Goal: Task Accomplishment & Management: Complete application form

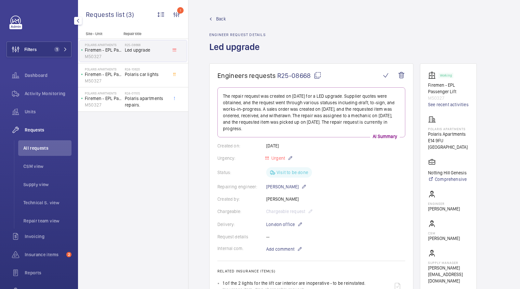
scroll to position [344, 0]
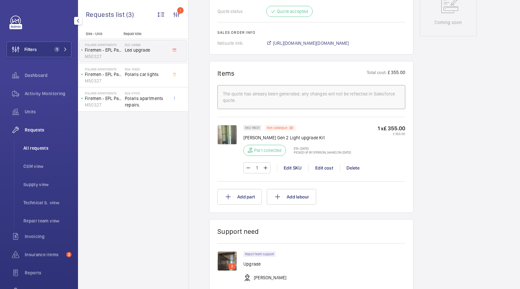
click at [41, 145] on span "All requests" at bounding box center [47, 148] width 48 height 6
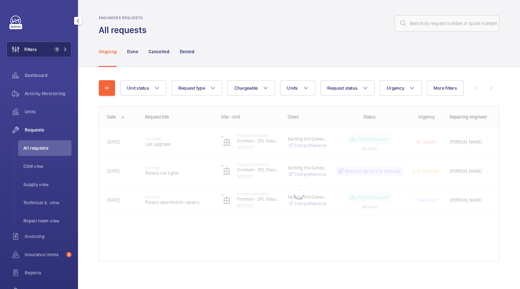
click at [63, 45] on button "Filters 1" at bounding box center [38, 50] width 65 height 16
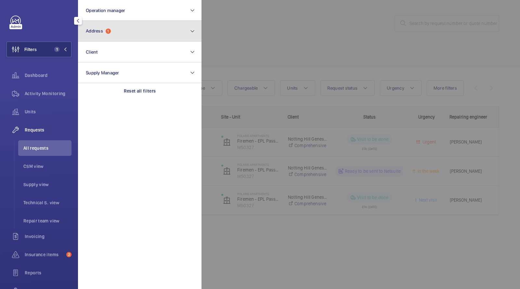
click at [115, 34] on button "Address 1" at bounding box center [139, 31] width 123 height 21
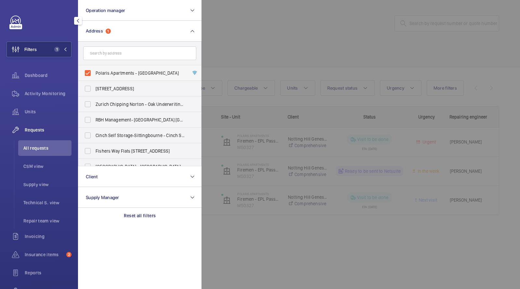
click at [119, 72] on span "Polaris Apartments - Polaris Apartments, LONDON E14 9FU" at bounding box center [140, 73] width 89 height 6
click at [94, 72] on input "Polaris Apartments - Polaris Apartments, LONDON E14 9FU" at bounding box center [87, 73] width 13 height 13
checkbox input "false"
click at [335, 45] on div at bounding box center [461, 144] width 520 height 289
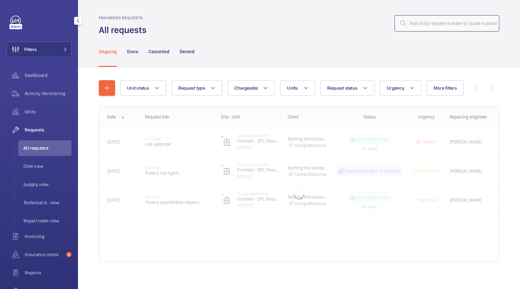
click at [425, 23] on input "text" at bounding box center [447, 23] width 105 height 16
paste input "R25-09219"
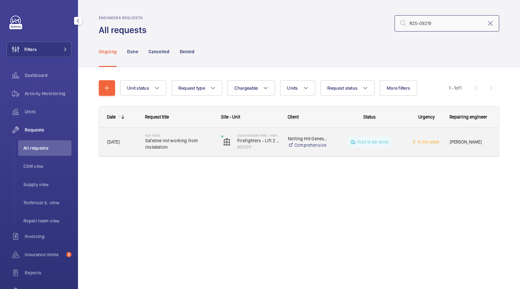
type input "R25-09219"
click at [173, 143] on span "Safeline not working from installation" at bounding box center [179, 143] width 68 height 13
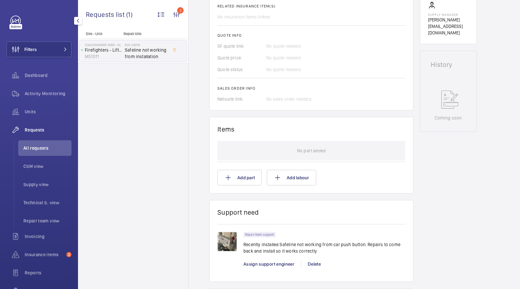
scroll to position [285, 0]
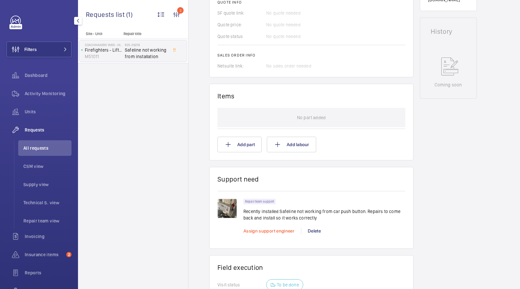
click at [261, 229] on span "Assign support engineer" at bounding box center [268, 230] width 51 height 5
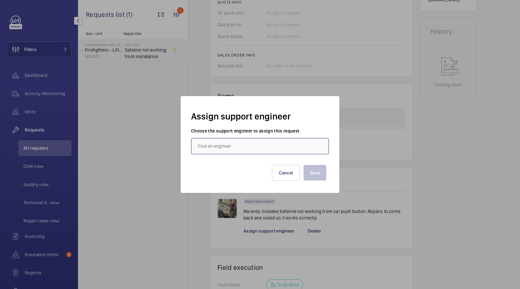
click at [248, 147] on input "text" at bounding box center [260, 146] width 138 height 16
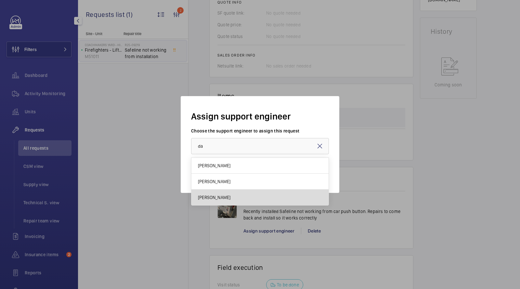
click at [220, 193] on mat-option "Dan Jarvis" at bounding box center [259, 198] width 137 height 16
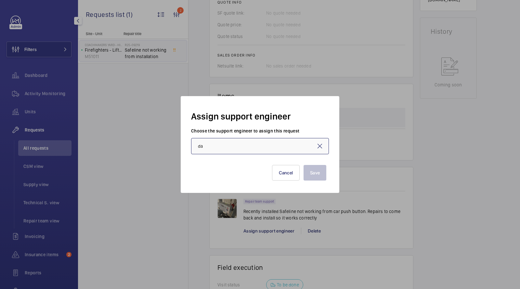
type input "Dan Jarvis"
click at [319, 174] on button "Save" at bounding box center [315, 173] width 23 height 16
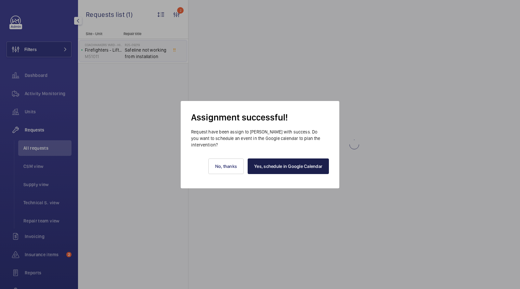
click at [285, 165] on link "Yes, schedule in Google Calendar" at bounding box center [288, 167] width 81 height 16
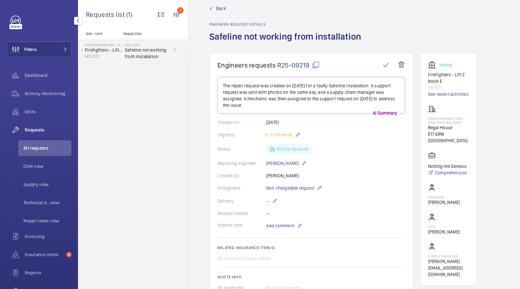
scroll to position [11, 0]
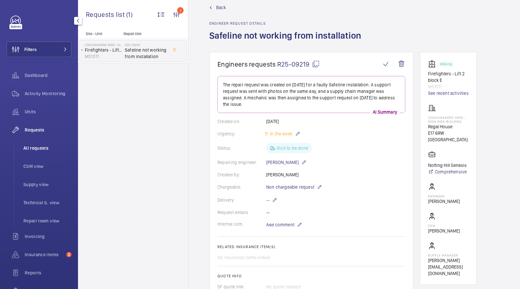
click at [39, 149] on span "All requests" at bounding box center [47, 148] width 48 height 6
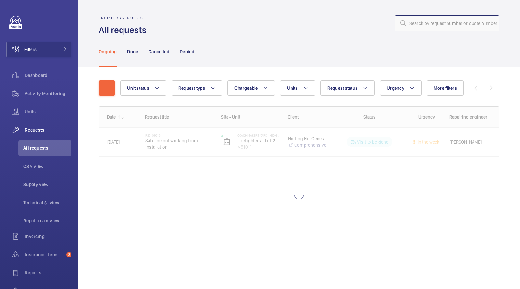
click at [472, 26] on input "text" at bounding box center [447, 23] width 105 height 16
paste input "R25-04181"
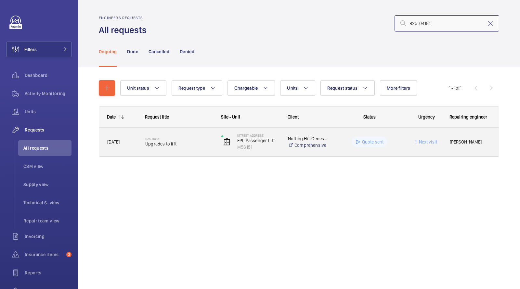
type input "R25-04181"
click at [174, 145] on span "Upgrades to lift" at bounding box center [179, 144] width 68 height 6
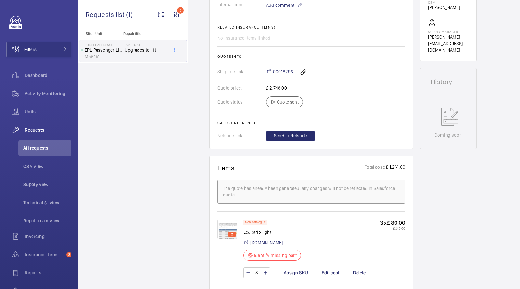
scroll to position [232, 0]
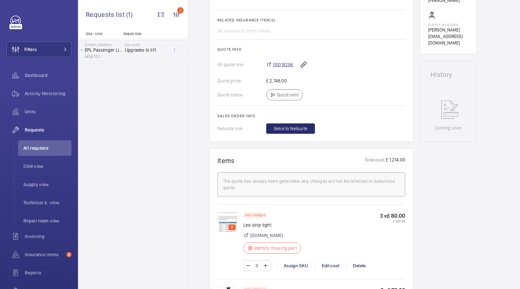
click at [290, 66] on span "00018296" at bounding box center [283, 64] width 20 height 6
click at [33, 144] on li "All requests" at bounding box center [44, 148] width 53 height 16
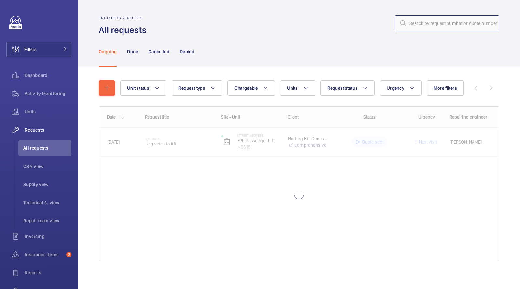
click at [445, 27] on input "text" at bounding box center [447, 23] width 105 height 16
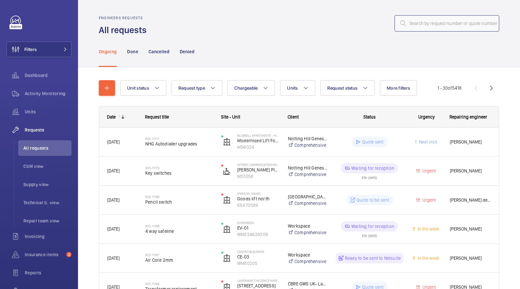
paste input "R25-02420"
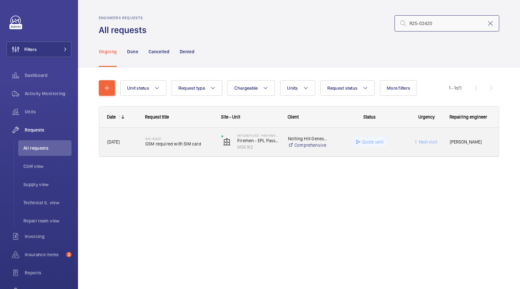
type input "R25-02420"
click at [174, 144] on span "GSM required with SIM card" at bounding box center [179, 144] width 68 height 6
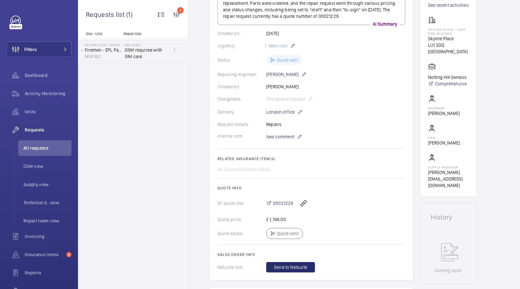
scroll to position [81, 0]
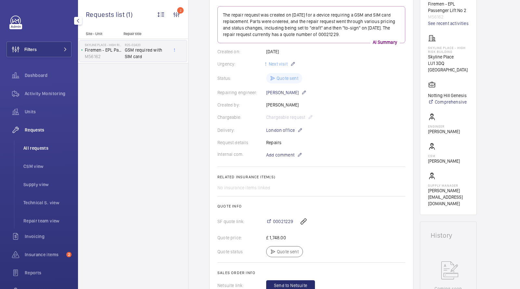
click at [39, 147] on span "All requests" at bounding box center [47, 148] width 48 height 6
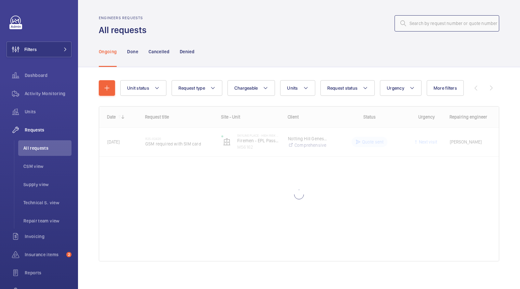
click at [418, 30] on input "text" at bounding box center [447, 23] width 105 height 16
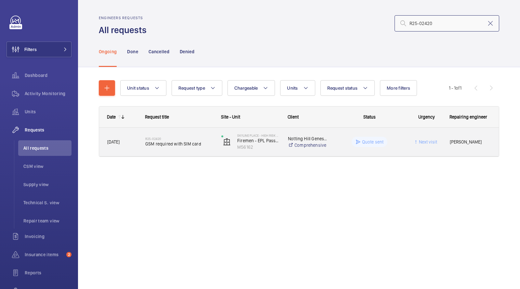
type input "R25-02420"
click at [192, 141] on span "GSM required with SIM card" at bounding box center [179, 144] width 68 height 6
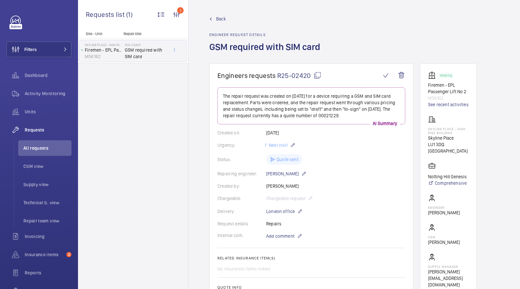
scroll to position [241, 0]
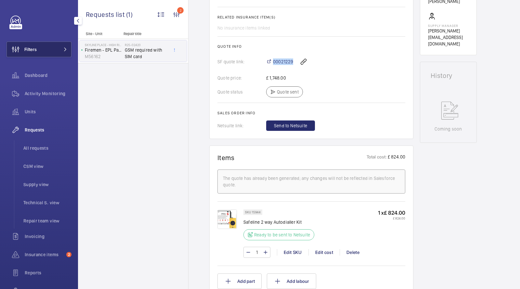
click at [50, 47] on button "Filters" at bounding box center [38, 50] width 65 height 16
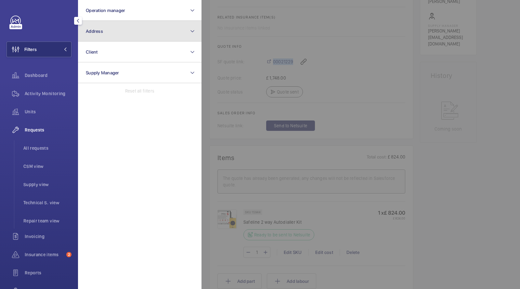
click at [114, 34] on button "Address" at bounding box center [139, 31] width 123 height 21
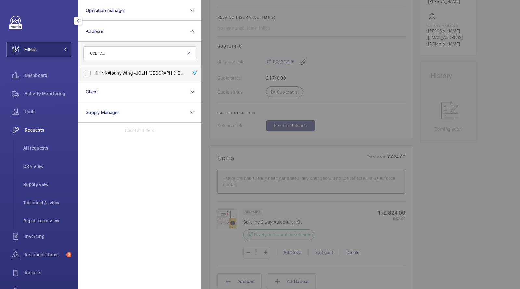
type input "UCLH AL"
click at [137, 75] on span "NHNN Al bany Wing - UCLH (Queens Square), Al bany Wing,, LONDON WC1N 3BG" at bounding box center [140, 73] width 89 height 6
click at [94, 75] on input "NHNN Al bany Wing - UCLH (Queens Square), Al bany Wing,, LONDON WC1N 3BG" at bounding box center [87, 73] width 13 height 13
checkbox input "true"
click at [30, 140] on li "All requests" at bounding box center [44, 148] width 53 height 16
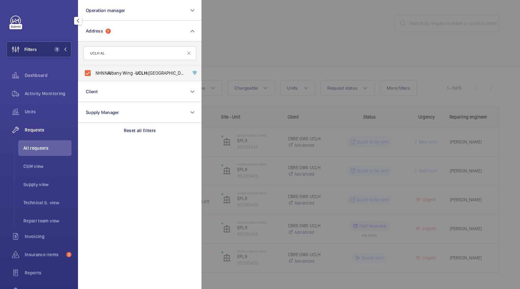
click at [260, 54] on div at bounding box center [461, 144] width 520 height 289
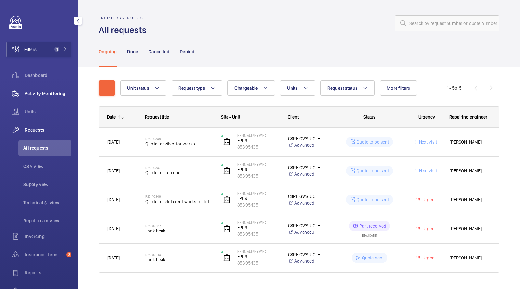
click at [49, 96] on span "Activity Monitoring" at bounding box center [48, 93] width 47 height 6
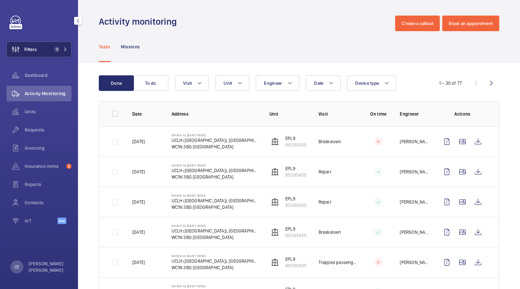
click at [38, 53] on button "Filters 1" at bounding box center [38, 50] width 65 height 16
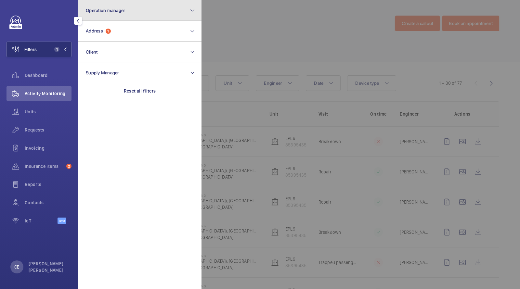
click at [104, 19] on button "Operation manager" at bounding box center [139, 10] width 123 height 21
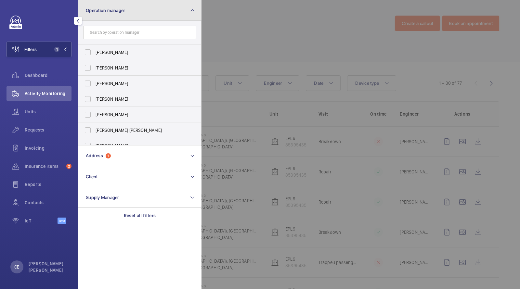
click at [103, 20] on button "Operation manager" at bounding box center [139, 10] width 123 height 21
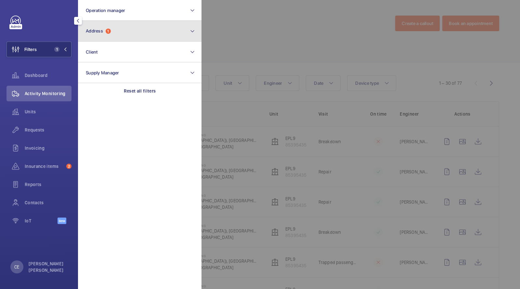
click at [98, 34] on button "Address 1" at bounding box center [139, 31] width 123 height 21
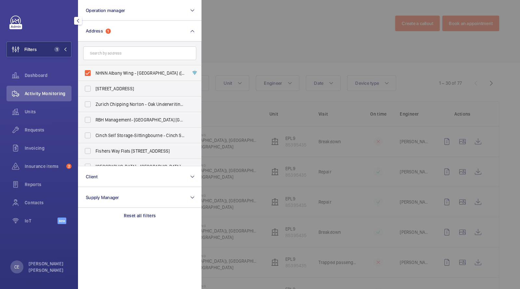
click at [107, 75] on span "NHNN Albany Wing - UCLH (Queens Square), Albany Wing,, LONDON WC1N 3BG" at bounding box center [140, 73] width 89 height 6
click at [94, 75] on input "NHNN Albany Wing - UCLH (Queens Square), Albany Wing,, LONDON WC1N 3BG" at bounding box center [87, 73] width 13 height 13
checkbox input "false"
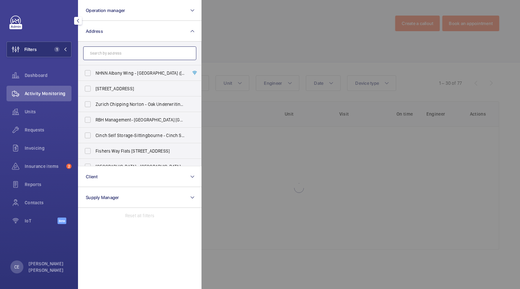
click at [105, 59] on input "text" at bounding box center [139, 53] width 113 height 14
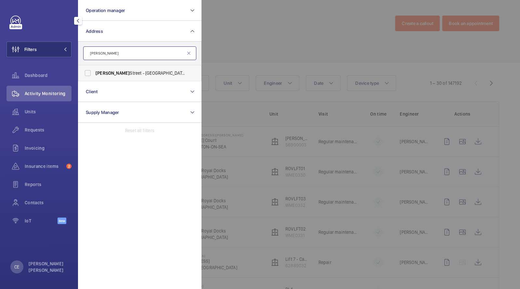
type input "westmoreland"
click at [113, 74] on span "Westmoreland" at bounding box center [113, 73] width 34 height 5
click at [94, 74] on input "Westmoreland Street - UCLH, 16-18 Westmoreland Street,, LONDON W1G 8PH" at bounding box center [87, 73] width 13 height 13
checkbox input "true"
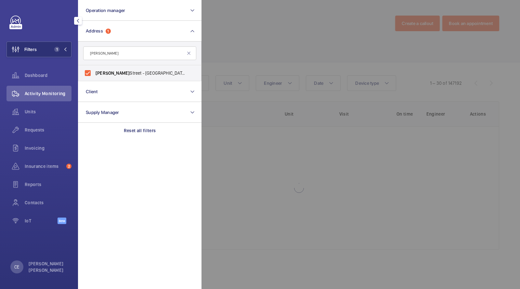
click at [235, 38] on div at bounding box center [461, 144] width 520 height 289
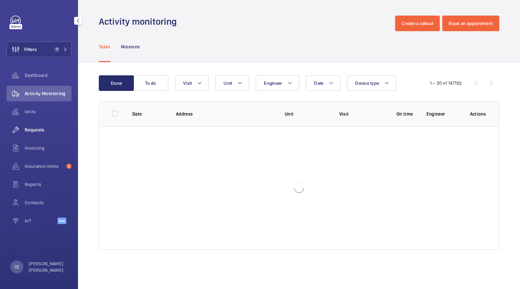
click at [41, 134] on div "Requests" at bounding box center [38, 130] width 65 height 16
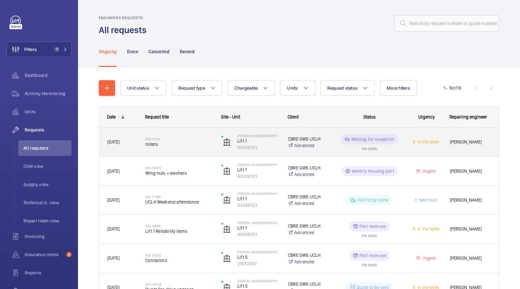
click at [162, 141] on span "rollers" at bounding box center [179, 144] width 68 height 6
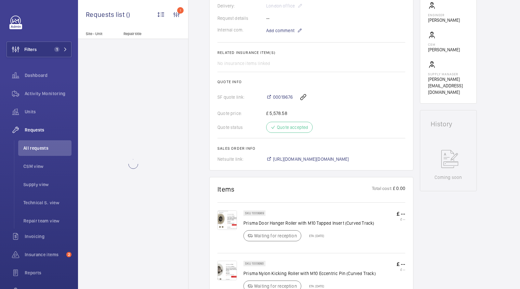
scroll to position [247, 0]
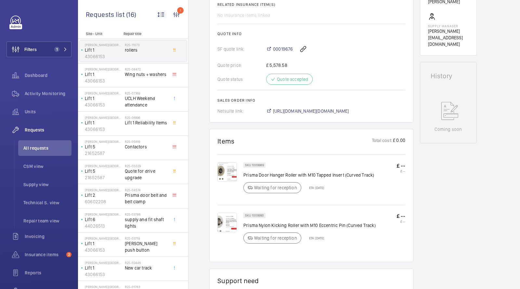
click at [287, 109] on span "https://6461500.app.netsuite.com/app/accounting/transactions/salesord.nl?id=291…" at bounding box center [311, 111] width 76 height 6
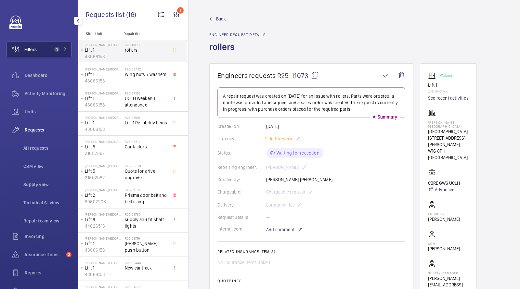
click at [48, 48] on button "Filters 1" at bounding box center [38, 50] width 65 height 16
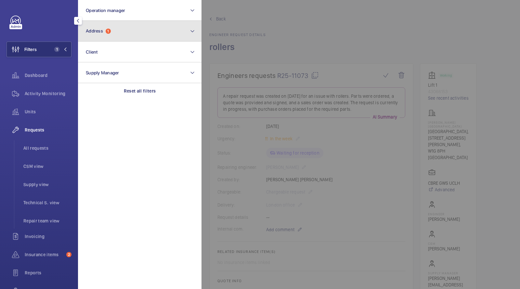
click at [105, 30] on span "Address 1" at bounding box center [98, 31] width 25 height 6
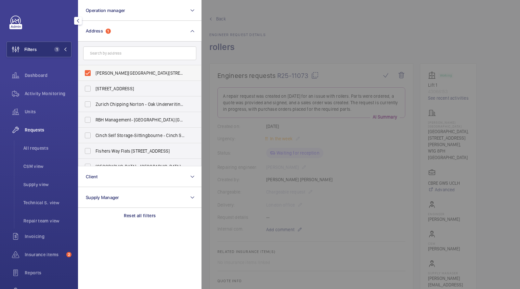
click at [123, 70] on span "Westmoreland Street - UCLH, 16-18 Westmoreland Street,, LONDON W1G 8PH" at bounding box center [140, 73] width 89 height 6
click at [94, 70] on input "Westmoreland Street - UCLH, 16-18 Westmoreland Street,, LONDON W1G 8PH" at bounding box center [87, 73] width 13 height 13
checkbox input "false"
click at [123, 46] on input "text" at bounding box center [139, 53] width 113 height 14
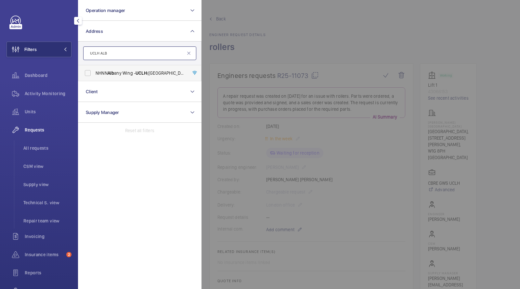
type input "UCLH ALB"
click at [120, 69] on label "NHNN Alb any Wing - UCLH (Queens Square), Alb any Wing,, LONDON WC1N 3BG" at bounding box center [134, 73] width 113 height 16
click at [94, 69] on input "NHNN Alb any Wing - UCLH (Queens Square), Alb any Wing,, LONDON WC1N 3BG" at bounding box center [87, 73] width 13 height 13
checkbox input "true"
click at [39, 141] on li "All requests" at bounding box center [44, 148] width 53 height 16
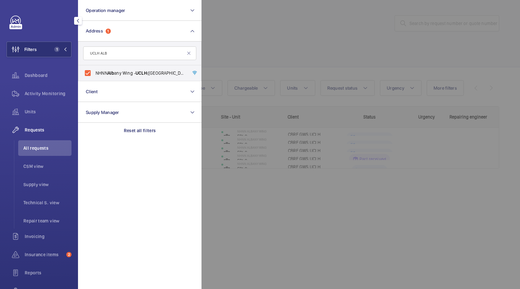
click at [245, 49] on div at bounding box center [461, 144] width 520 height 289
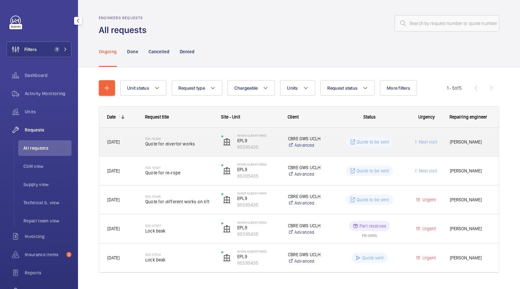
click at [179, 141] on span "Quote for divertor works" at bounding box center [179, 144] width 68 height 6
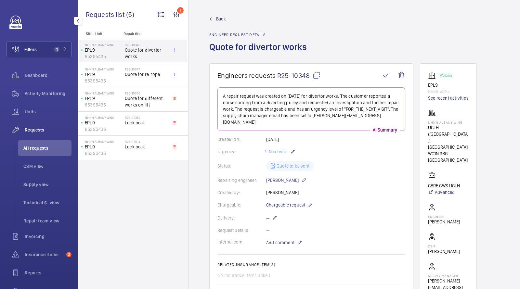
click at [223, 19] on span "Back" at bounding box center [221, 19] width 10 height 6
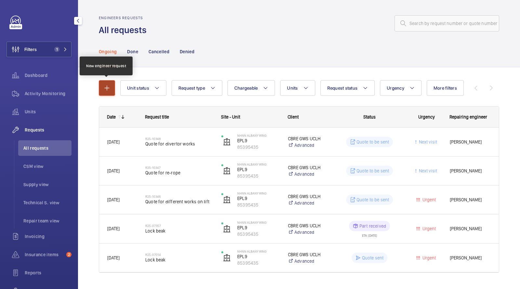
click at [110, 84] on button "button" at bounding box center [107, 88] width 16 height 16
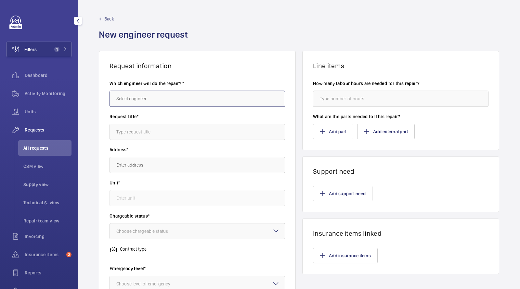
click at [135, 94] on input "text" at bounding box center [197, 99] width 175 height 16
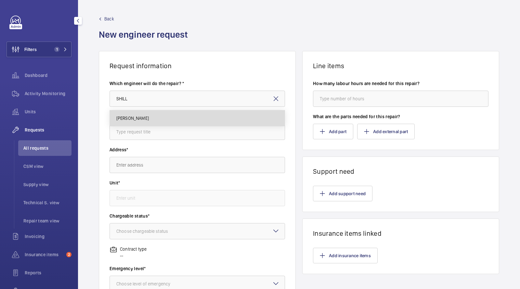
click at [135, 116] on span "James Shillibeer" at bounding box center [132, 118] width 32 height 6
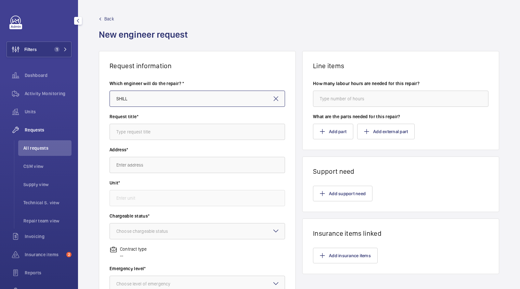
type input "James Shillibeer"
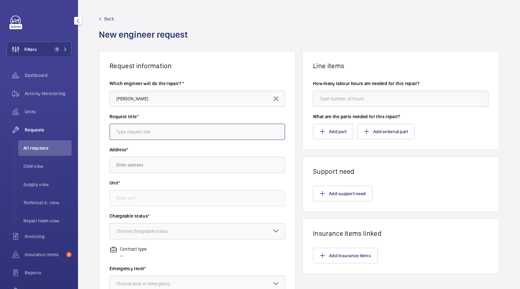
click at [136, 136] on input "text" at bounding box center [197, 132] width 175 height 16
type input "Meet site AE on site"
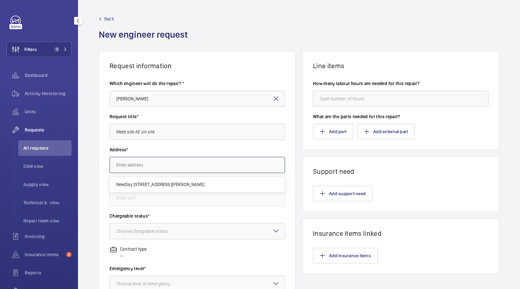
click at [143, 163] on input "text" at bounding box center [197, 165] width 175 height 16
click at [134, 182] on span "NHNN Albany Wing UCLH (Queens Square), Albany Wing,, WC1N 3BG LONDON" at bounding box center [163, 184] width 94 height 6
type input "NHNN Albany Wing UCLH (Queens Square), Albany Wing,, WC1N 3BG LONDON"
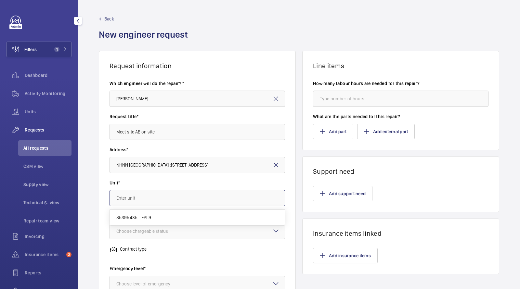
click at [132, 193] on input "text" at bounding box center [197, 198] width 175 height 16
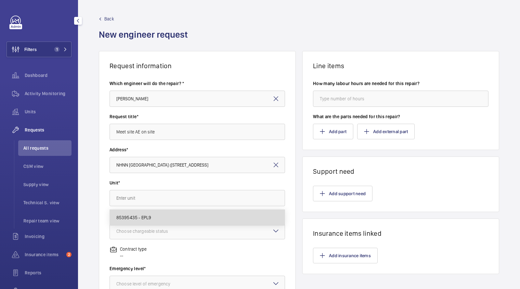
click at [139, 214] on span "85395435 - EPL9" at bounding box center [133, 217] width 35 height 6
type input "85395435 - EPL9"
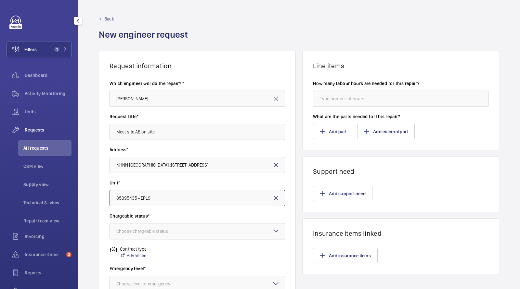
click at [136, 231] on div "Choose chargeable status" at bounding box center [150, 231] width 68 height 6
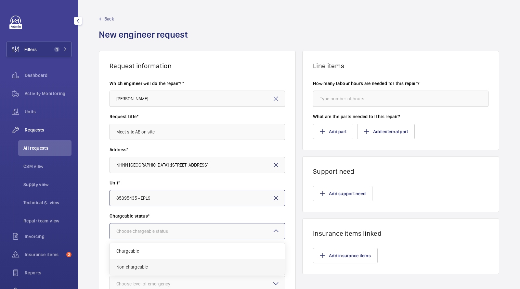
click at [133, 263] on div "Non chargeable" at bounding box center [197, 267] width 175 height 16
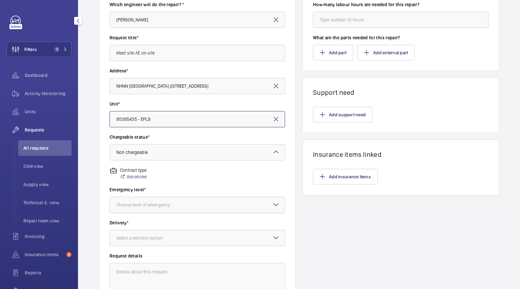
scroll to position [85, 0]
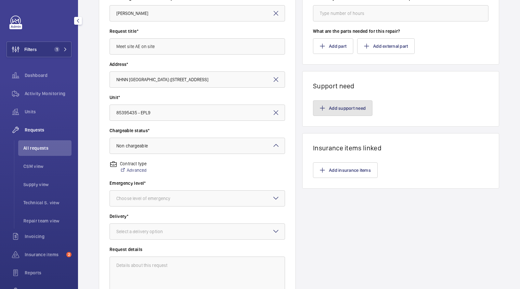
click at [327, 108] on button "Add support need" at bounding box center [342, 108] width 59 height 16
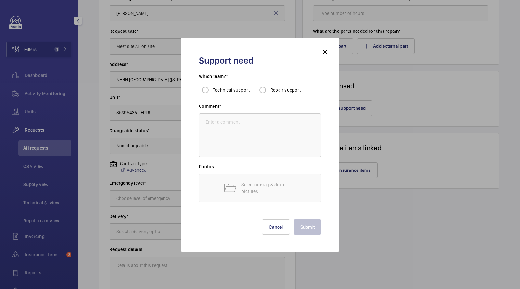
click at [271, 91] on span "Repair support" at bounding box center [285, 89] width 31 height 5
click at [269, 91] on input "Repair support" at bounding box center [262, 90] width 13 height 13
radio input "true"
click at [253, 116] on textarea at bounding box center [260, 135] width 122 height 44
type textarea "M"
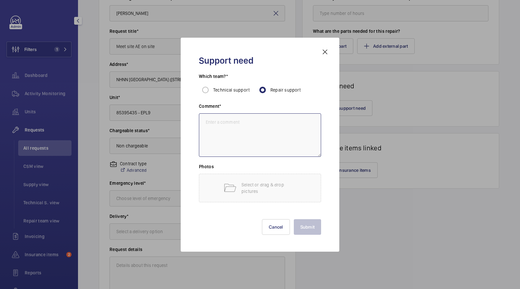
paste textarea "PO-GB-013727"
type textarea "PO-GB-013727"
type textarea "m"
drag, startPoint x: 295, startPoint y: 148, endPoint x: 158, endPoint y: 100, distance: 145.2
click at [160, 102] on div "Support need Which team?* Technical support Repair support Comment* Meet site A…" at bounding box center [260, 144] width 520 height 289
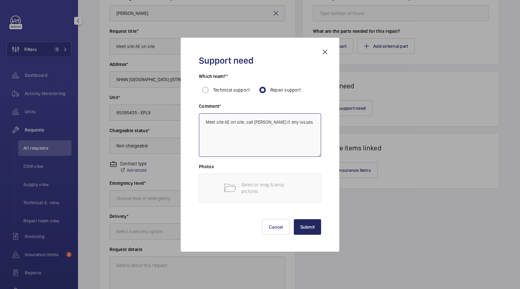
type textarea "Meet site AE on site, call sam williams if any issues."
click at [308, 226] on button "Submit" at bounding box center [308, 227] width 28 height 16
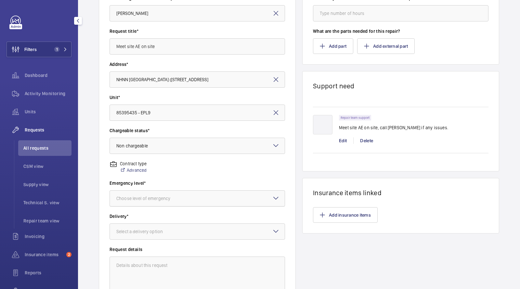
click at [168, 198] on div "Choose level of emergency" at bounding box center [151, 198] width 70 height 6
click at [137, 249] on span "Urgent" at bounding box center [197, 250] width 162 height 6
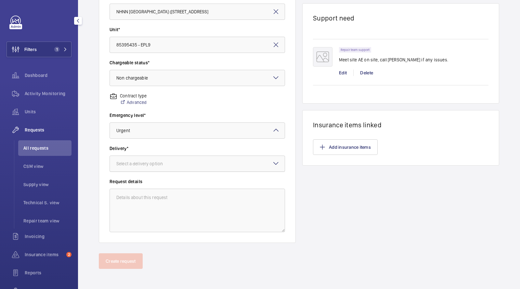
click at [138, 163] on div "Select a delivery option" at bounding box center [147, 164] width 63 height 6
click at [130, 201] on span "On site" at bounding box center [197, 199] width 162 height 6
click at [118, 260] on button "Create request" at bounding box center [121, 261] width 44 height 16
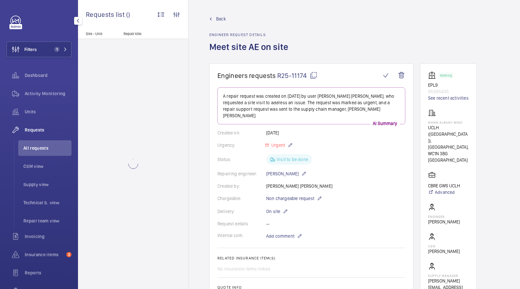
scroll to position [162, 0]
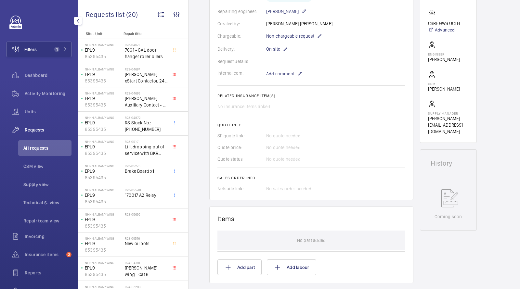
scroll to position [340, 0]
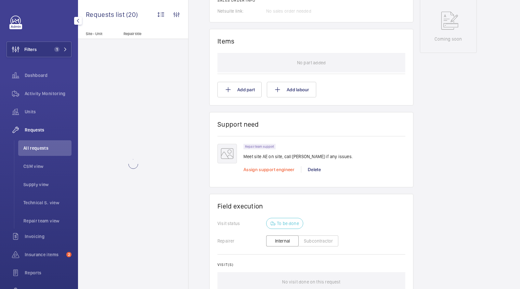
click at [256, 167] on span "Assign support engineer" at bounding box center [268, 169] width 51 height 5
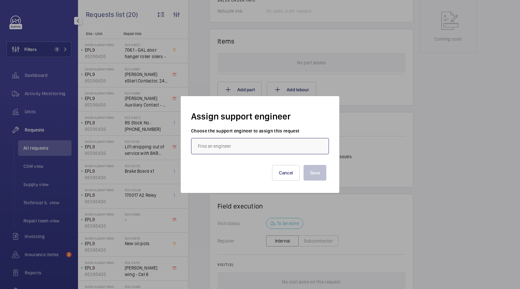
click at [230, 145] on input "text" at bounding box center [260, 146] width 138 height 16
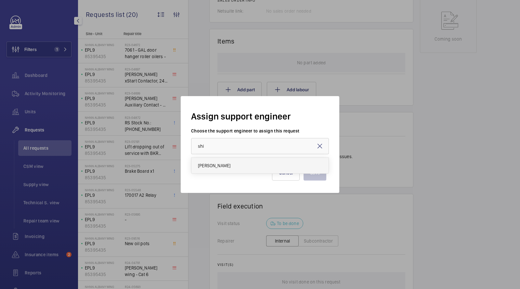
click at [225, 162] on span "James Shillibeer" at bounding box center [214, 165] width 32 height 6
type input "James Shillibeer"
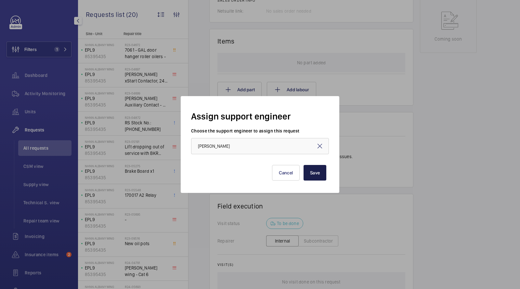
click at [318, 168] on button "Save" at bounding box center [315, 173] width 23 height 16
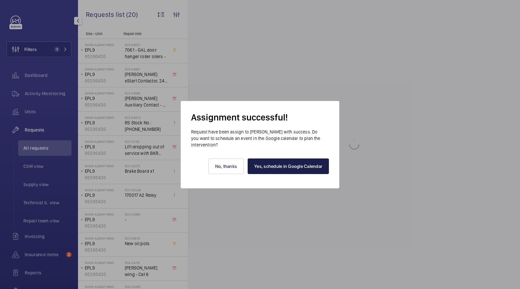
click at [312, 168] on link "Yes, schedule in Google Calendar" at bounding box center [288, 167] width 81 height 16
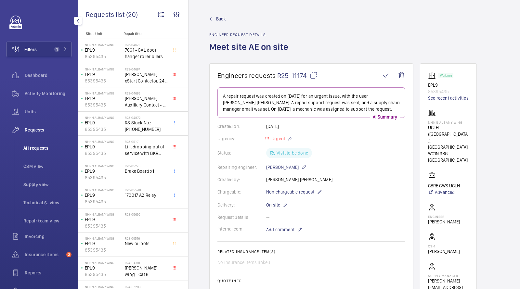
click at [44, 149] on span "All requests" at bounding box center [47, 148] width 48 height 6
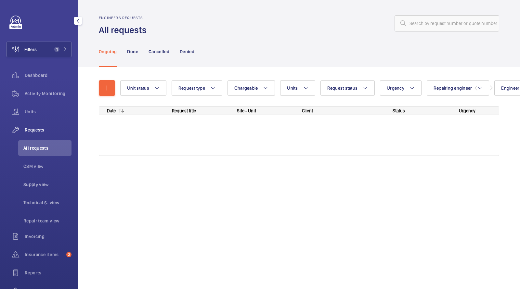
click at [44, 148] on span "All requests" at bounding box center [47, 148] width 48 height 6
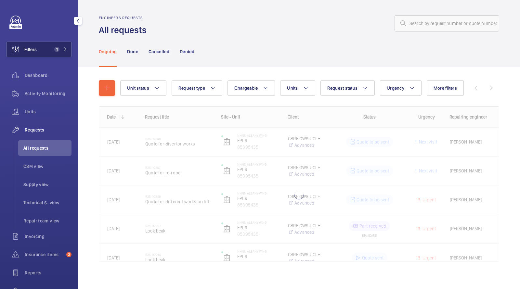
click at [59, 46] on button "Filters 1" at bounding box center [38, 50] width 65 height 16
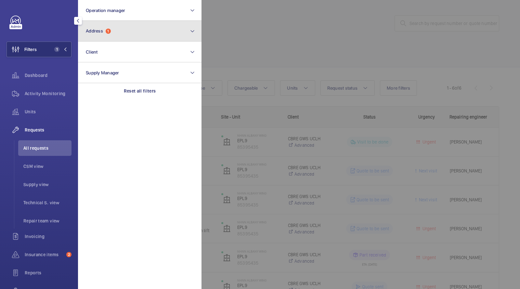
click at [113, 32] on button "Address 1" at bounding box center [139, 31] width 123 height 21
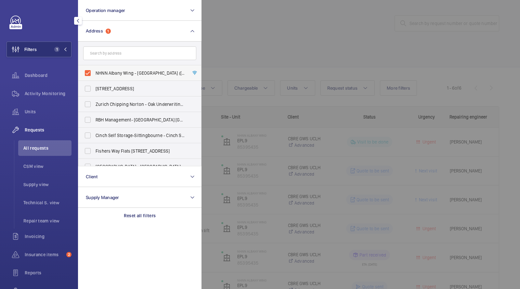
click at [111, 74] on span "NHNN Albany Wing - UCLH (Queens Square), Albany Wing,, LONDON WC1N 3BG" at bounding box center [140, 73] width 89 height 6
click at [94, 74] on input "NHNN Albany Wing - UCLH (Queens Square), Albany Wing,, LONDON WC1N 3BG" at bounding box center [87, 73] width 13 height 13
checkbox input "false"
click at [256, 36] on div at bounding box center [461, 144] width 520 height 289
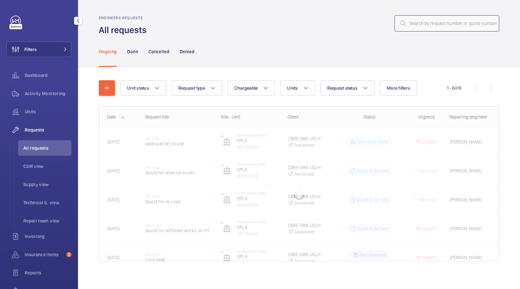
click at [444, 19] on input "text" at bounding box center [447, 23] width 105 height 16
paste input "R25-05029"
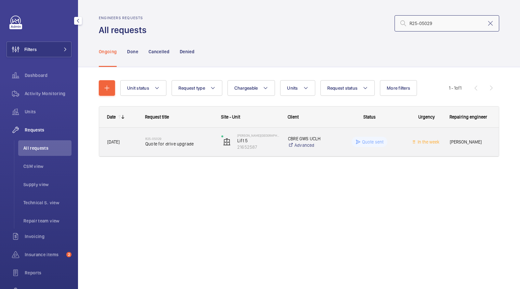
type input "R25-05029"
click at [159, 143] on span "Quote for drive upgrade" at bounding box center [179, 144] width 68 height 6
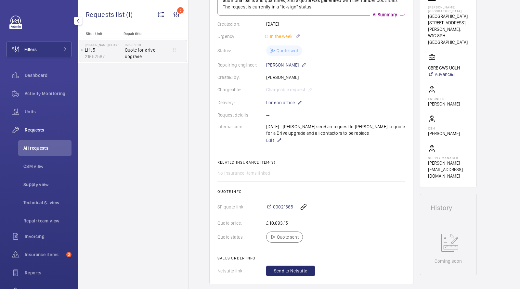
scroll to position [145, 0]
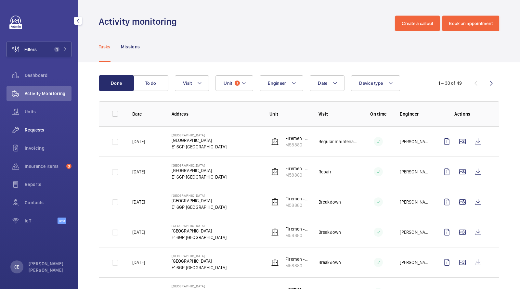
click at [43, 128] on span "Requests" at bounding box center [48, 130] width 47 height 6
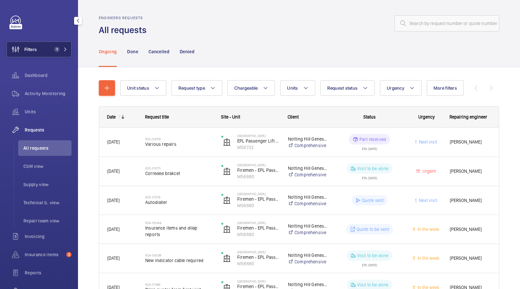
click at [54, 48] on span "1" at bounding box center [56, 49] width 8 height 5
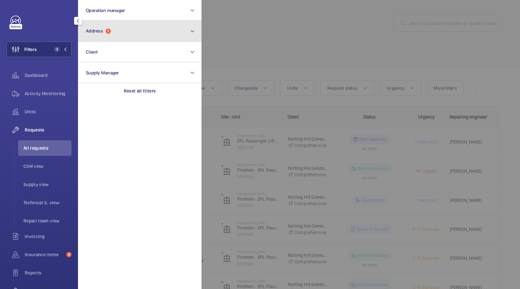
click at [135, 31] on button "Address 1" at bounding box center [139, 31] width 123 height 21
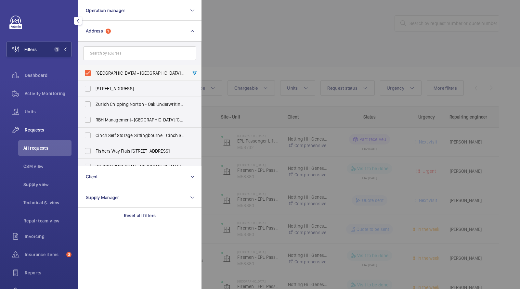
click at [135, 75] on span "Edison Heights - Edison Heights, LONDON E1 6GP" at bounding box center [140, 73] width 89 height 6
click at [94, 75] on input "Edison Heights - Edison Heights, LONDON E1 6GP" at bounding box center [87, 73] width 13 height 13
checkbox input "false"
click at [293, 30] on div at bounding box center [461, 144] width 520 height 289
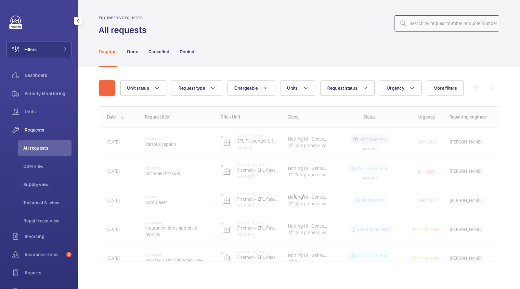
click at [465, 25] on input "text" at bounding box center [447, 23] width 105 height 16
paste input "R25-03473"
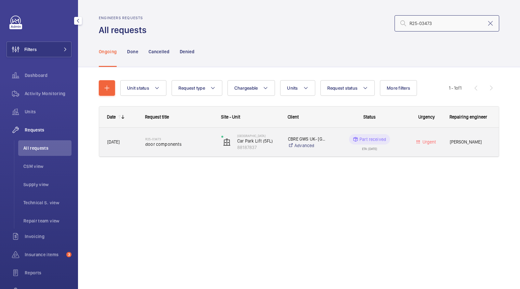
type input "R25-03473"
click at [181, 143] on span "door components" at bounding box center [179, 144] width 68 height 6
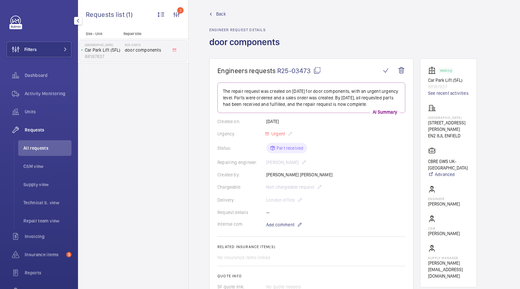
scroll to position [4, 0]
click at [293, 72] on span "R25-03473" at bounding box center [299, 72] width 44 height 8
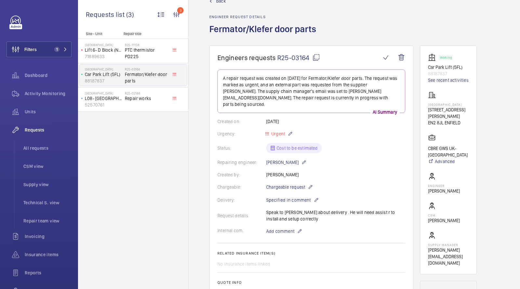
scroll to position [20, 0]
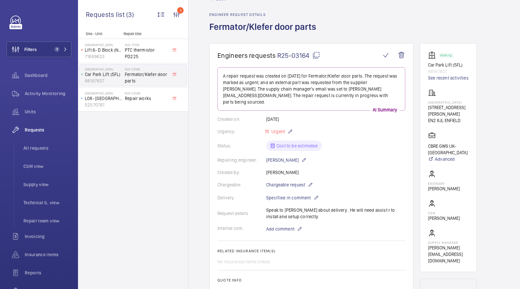
click at [435, 71] on p "88187837" at bounding box center [448, 71] width 41 height 6
copy p "88187837"
click at [55, 93] on span "Activity Monitoring" at bounding box center [48, 93] width 47 height 6
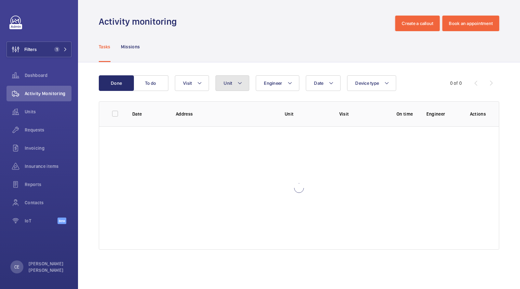
click at [225, 87] on button "Unit" at bounding box center [232, 83] width 34 height 16
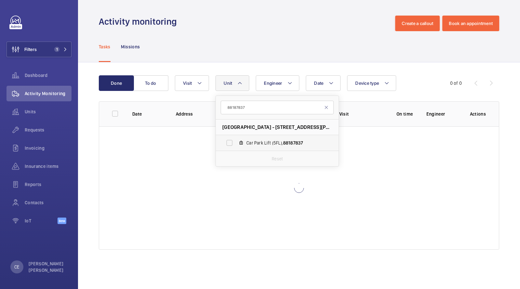
type input "88187837"
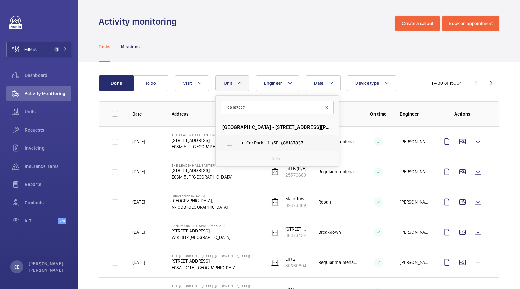
click at [267, 141] on span "Car Park Lift (5FL), 88187837" at bounding box center [283, 143] width 75 height 6
click at [236, 141] on input "Car Park Lift (5FL), 88187837" at bounding box center [229, 142] width 13 height 13
checkbox input "true"
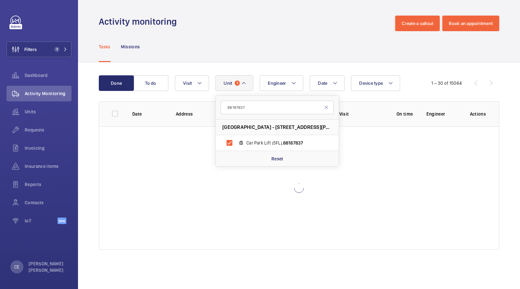
click at [267, 30] on div "Activity monitoring Create a callout Book an appointment" at bounding box center [299, 24] width 400 height 16
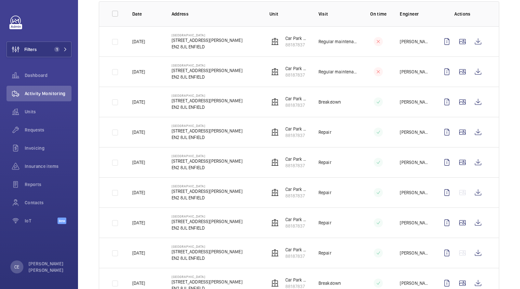
scroll to position [137, 0]
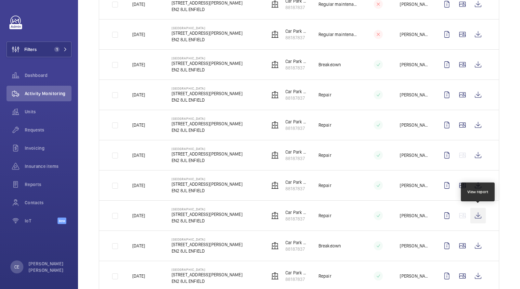
click at [481, 214] on wm-front-icon-button at bounding box center [478, 216] width 16 height 16
click at [47, 129] on span "Requests" at bounding box center [48, 130] width 47 height 6
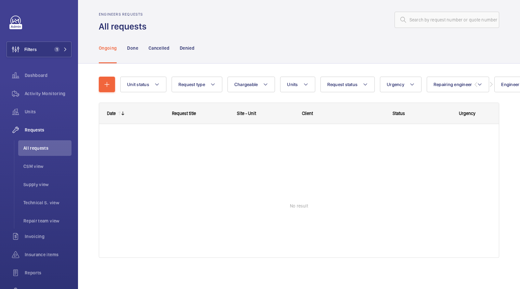
scroll to position [4, 0]
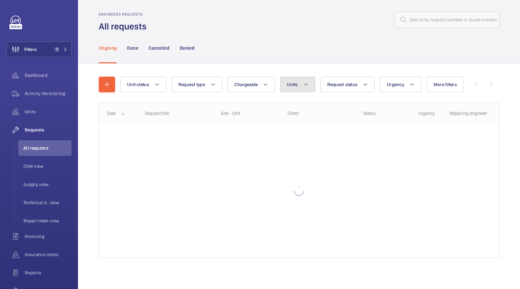
click at [286, 82] on button "Units" at bounding box center [297, 85] width 35 height 16
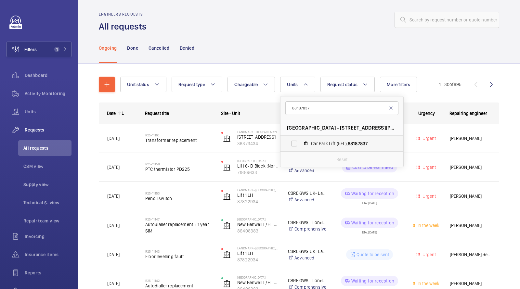
type input "88187837"
click at [311, 141] on span "Car Park Lift (5FL), 88187837" at bounding box center [348, 143] width 75 height 6
click at [301, 141] on input "Car Park Lift (5FL), 88187837" at bounding box center [294, 143] width 13 height 13
checkbox input "true"
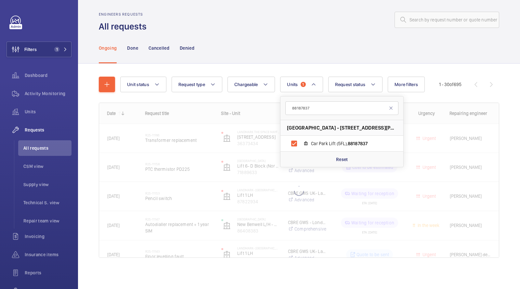
click at [290, 46] on div "Ongoing Done Cancelled Denied" at bounding box center [299, 47] width 400 height 31
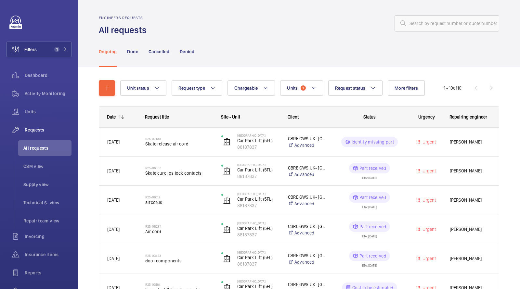
click at [138, 53] on nav "Ongoing Done Cancelled Denied" at bounding box center [147, 51] width 96 height 31
click at [129, 52] on p "Done" at bounding box center [132, 51] width 11 height 6
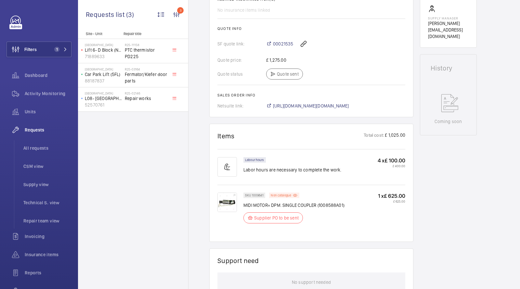
scroll to position [265, 0]
click at [282, 42] on span "00021535" at bounding box center [283, 44] width 20 height 6
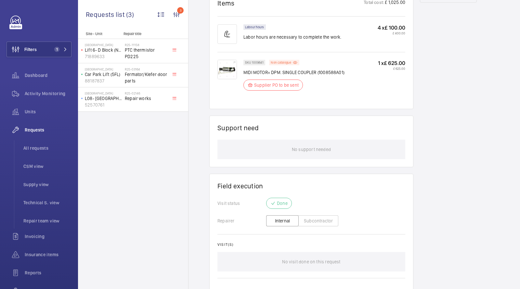
scroll to position [423, 0]
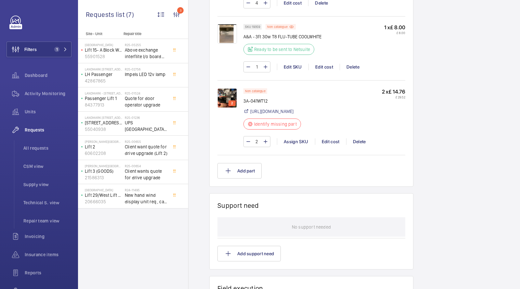
scroll to position [415, 0]
